Goal: Find specific page/section: Find specific page/section

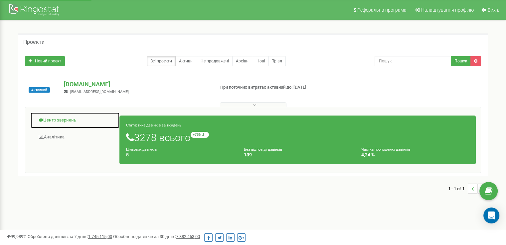
click at [61, 120] on link "Центр звернень" at bounding box center [74, 120] width 89 height 16
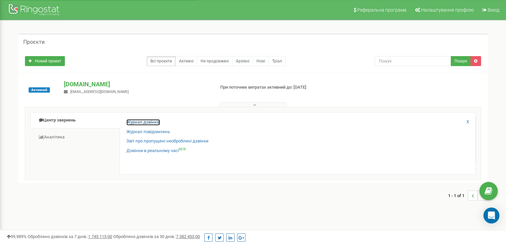
click at [158, 124] on link "Журнал дзвінків" at bounding box center [143, 122] width 34 height 6
